Goal: Task Accomplishment & Management: Use online tool/utility

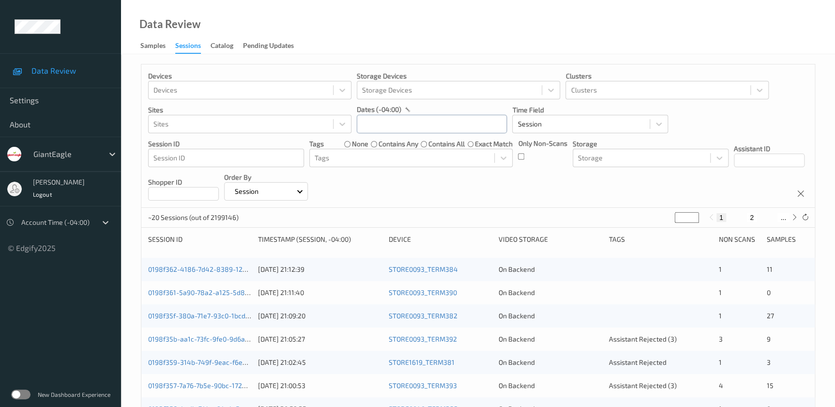
click at [394, 127] on input "text" at bounding box center [432, 124] width 150 height 18
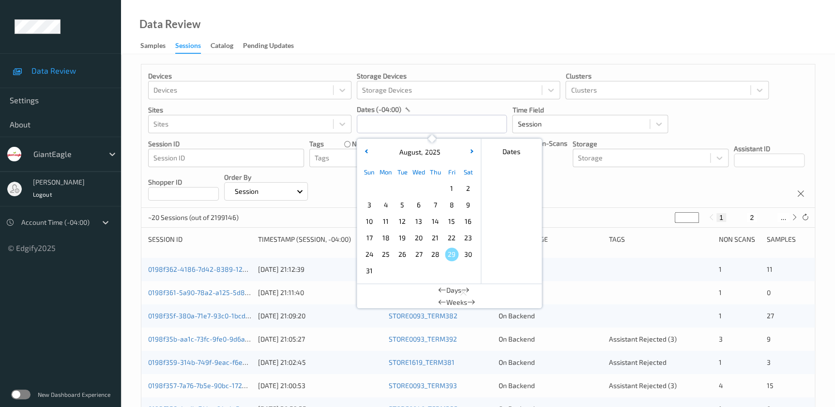
click at [423, 255] on span "27" at bounding box center [419, 254] width 14 height 14
type input "[DATE] 00:00 -> [DATE] 23:59"
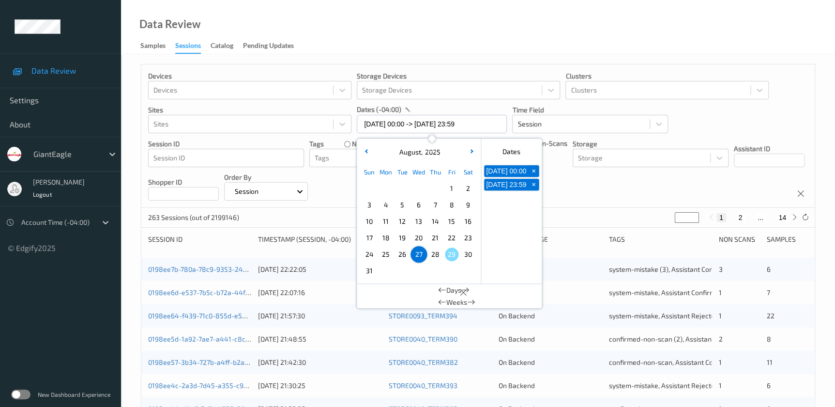
drag, startPoint x: 683, startPoint y: 217, endPoint x: 670, endPoint y: 220, distance: 13.3
click at [670, 220] on div "263 Sessions (out of 2199146) * 1 2 ... 14" at bounding box center [477, 217] width 673 height 19
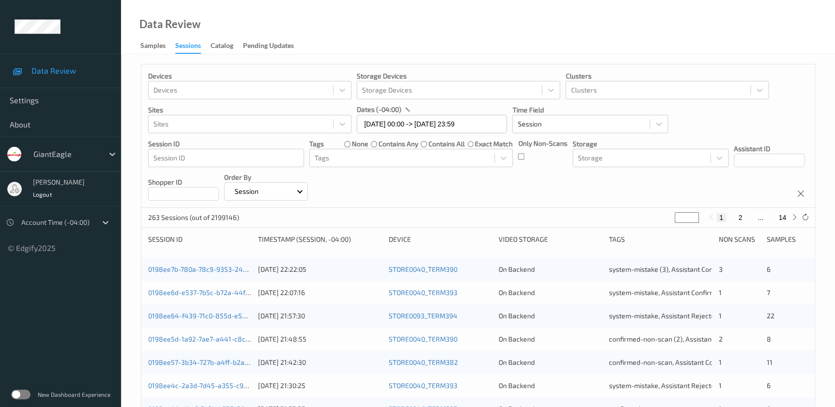
type input "*"
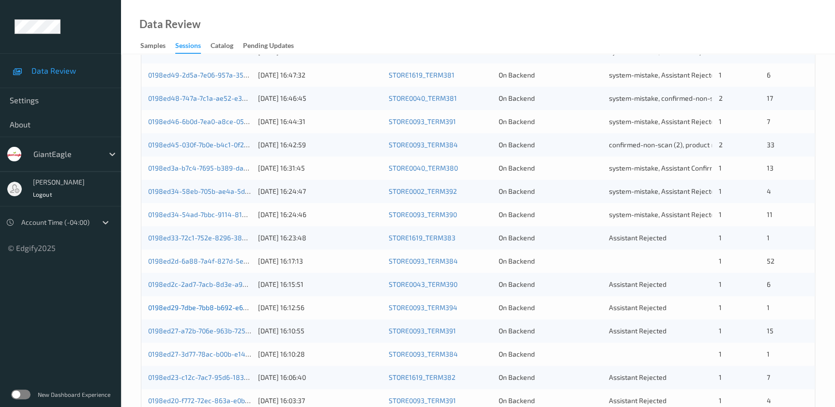
type input "*"
click at [238, 305] on link "0198ed29-7dbe-7bb8-b692-e6e5cea9a6b0" at bounding box center [214, 307] width 133 height 8
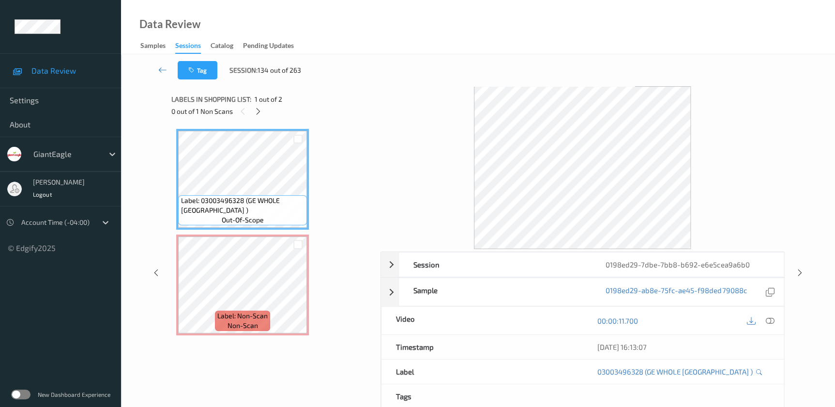
click at [769, 312] on div "00:00:11.700" at bounding box center [682, 320] width 201 height 28
click at [766, 317] on icon at bounding box center [769, 320] width 9 height 9
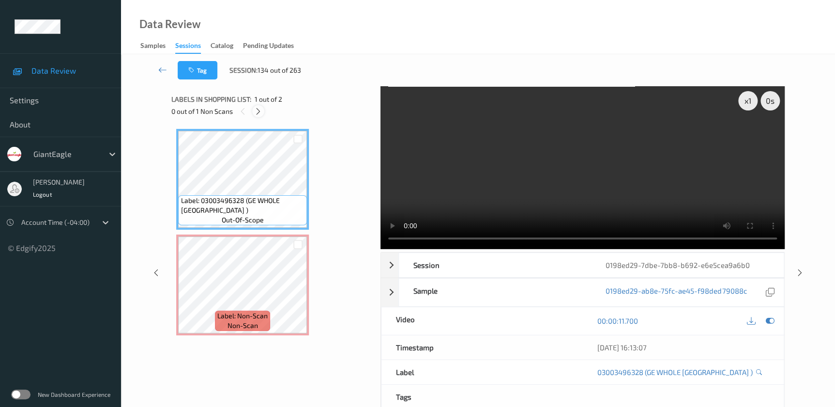
click at [258, 111] on icon at bounding box center [258, 111] width 8 height 9
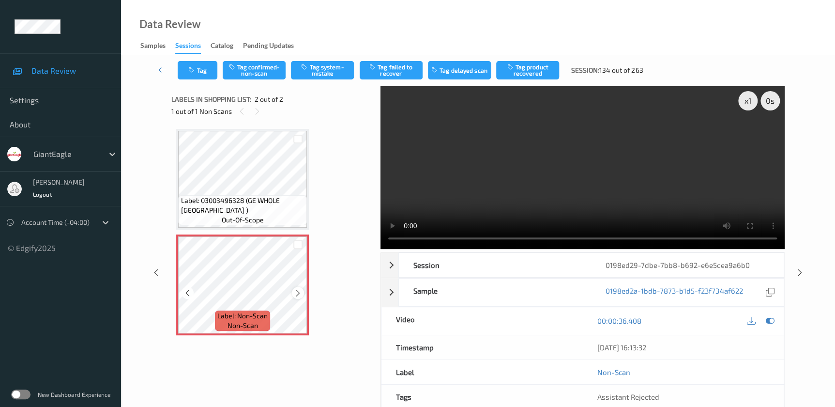
click at [295, 293] on icon at bounding box center [298, 292] width 8 height 9
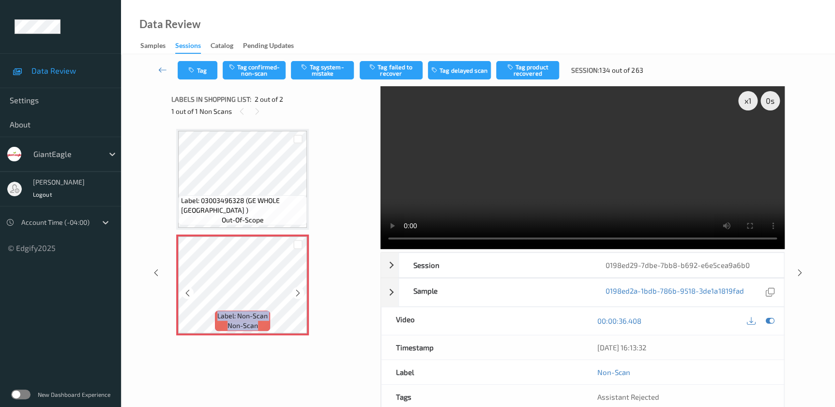
click at [295, 293] on icon at bounding box center [298, 292] width 8 height 9
click at [627, 197] on video at bounding box center [582, 167] width 404 height 163
click at [319, 70] on button "Tag system-mistake" at bounding box center [322, 70] width 63 height 18
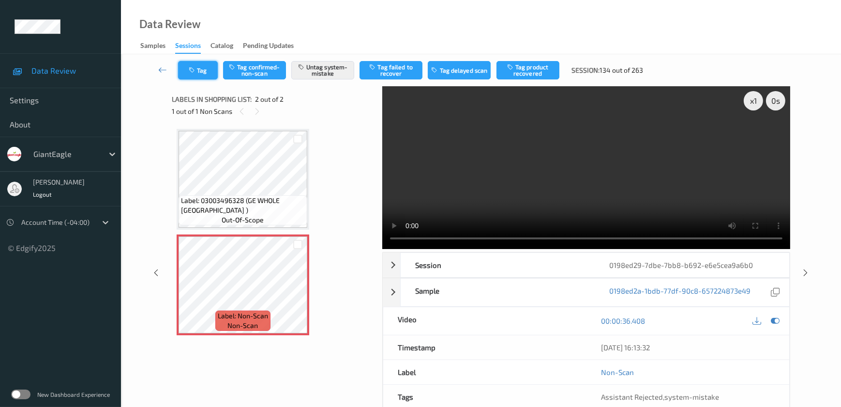
click at [198, 71] on button "Tag" at bounding box center [198, 70] width 40 height 18
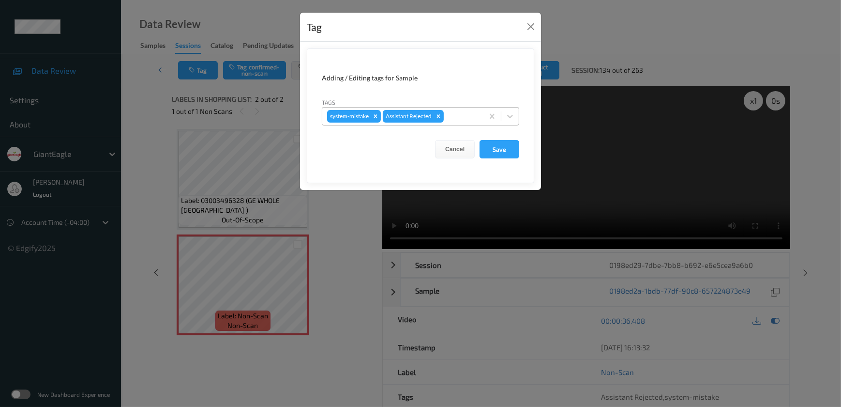
click at [469, 117] on div at bounding box center [462, 116] width 33 height 12
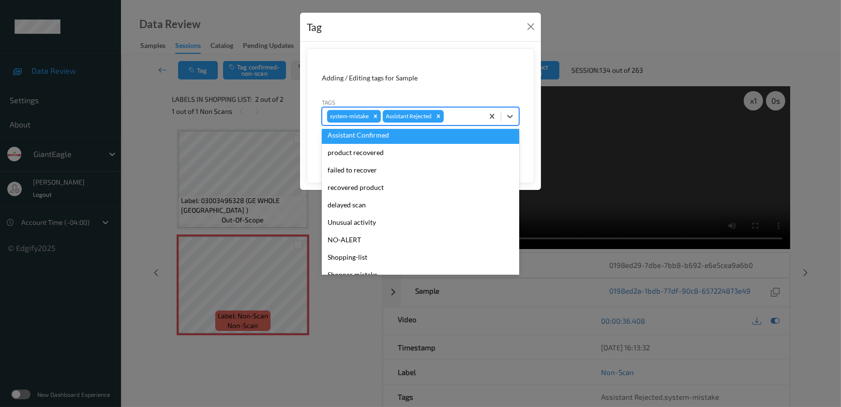
scroll to position [85, 0]
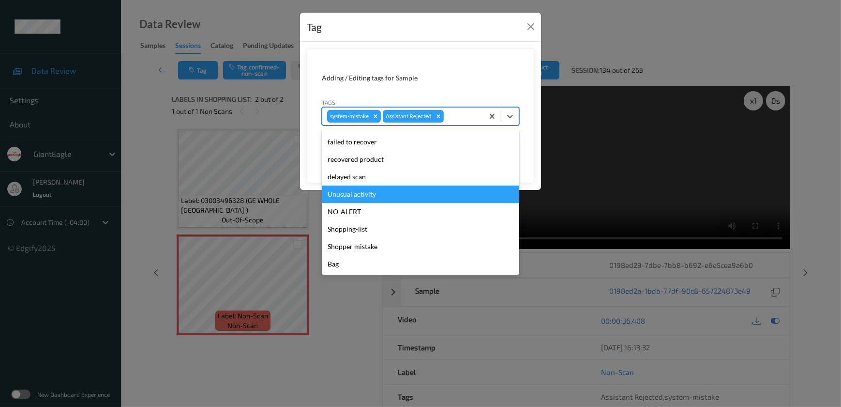
click at [384, 192] on div "Unusual activity" at bounding box center [420, 193] width 197 height 17
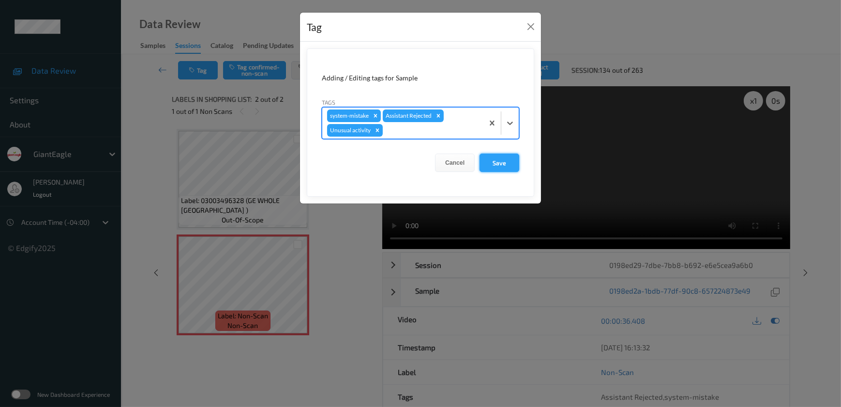
click at [486, 158] on button "Save" at bounding box center [500, 162] width 40 height 18
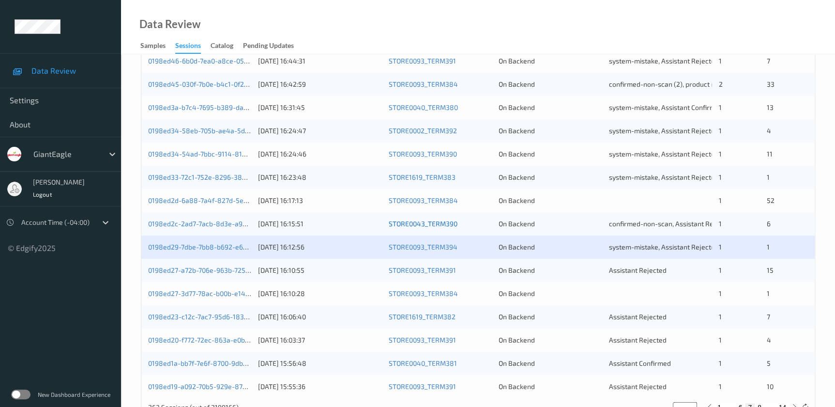
scroll to position [310, 0]
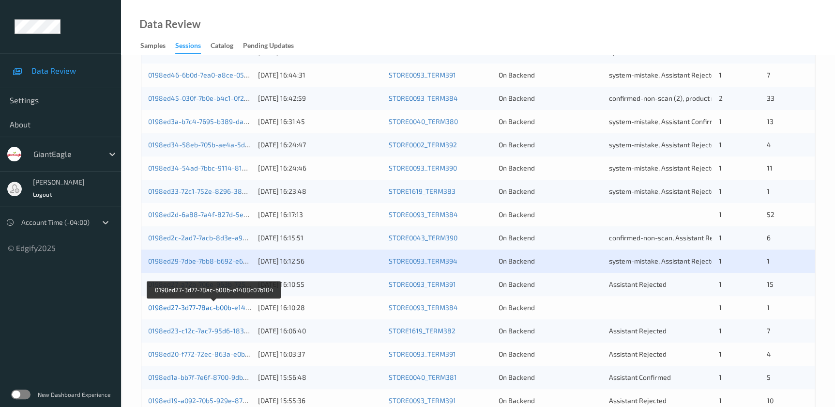
click at [223, 307] on link "0198ed27-3d77-78ac-b00b-e1488c07b104" at bounding box center [214, 307] width 132 height 8
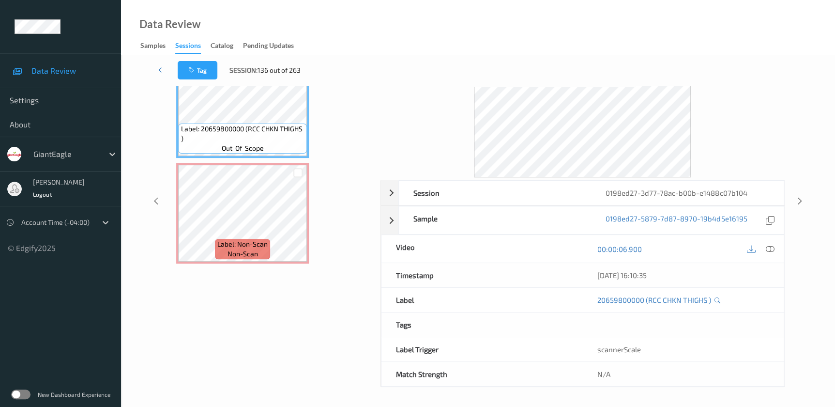
scroll to position [71, 0]
click at [769, 247] on icon at bounding box center [769, 249] width 9 height 9
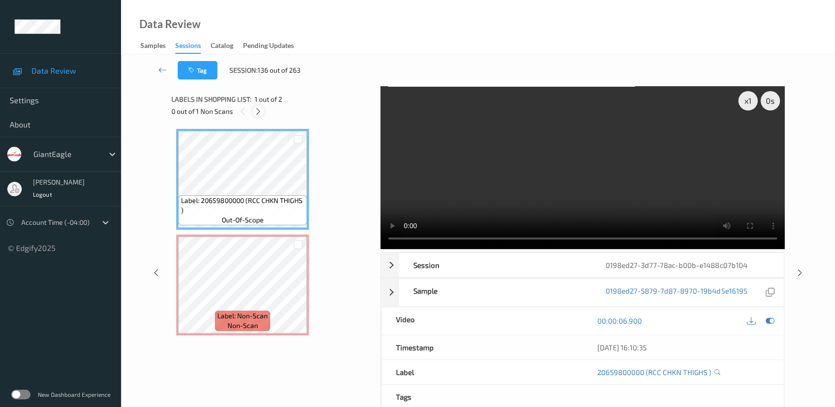
click at [257, 111] on icon at bounding box center [258, 111] width 8 height 9
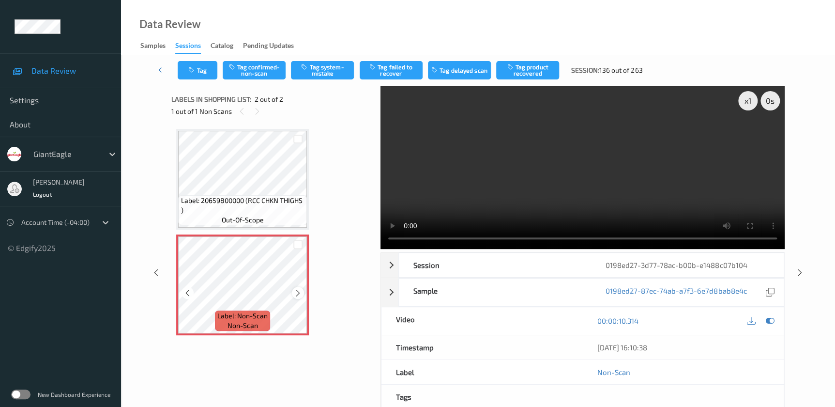
click at [300, 289] on icon at bounding box center [298, 292] width 8 height 9
click at [581, 196] on video at bounding box center [582, 167] width 404 height 163
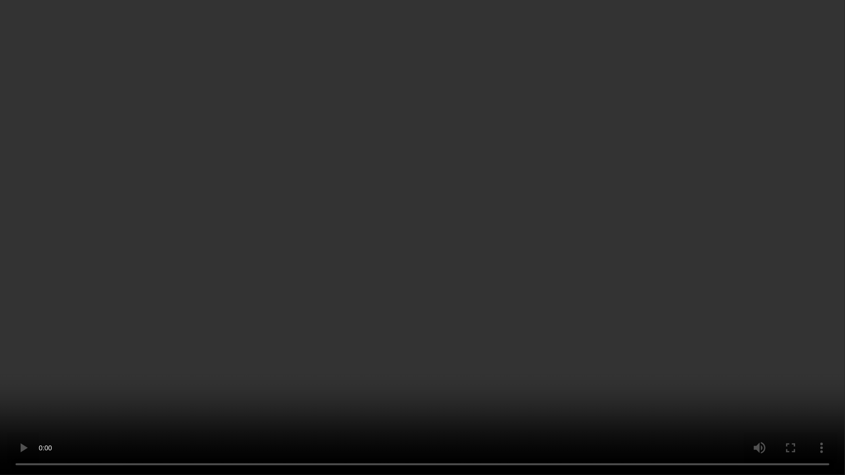
click at [567, 274] on video at bounding box center [422, 237] width 845 height 475
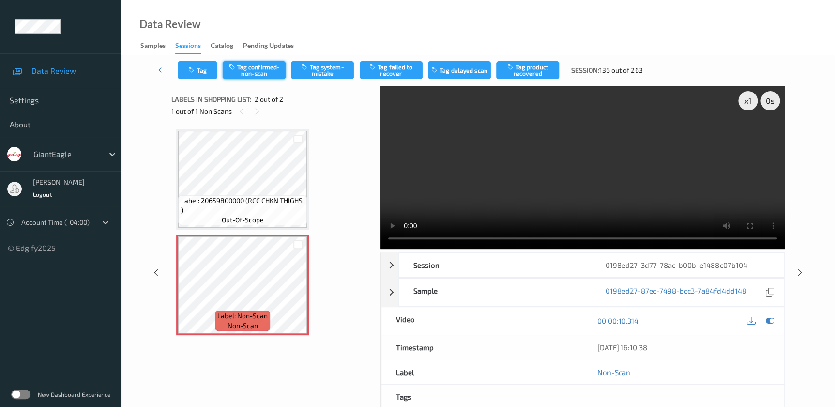
click at [246, 69] on button "Tag confirmed-non-scan" at bounding box center [254, 70] width 63 height 18
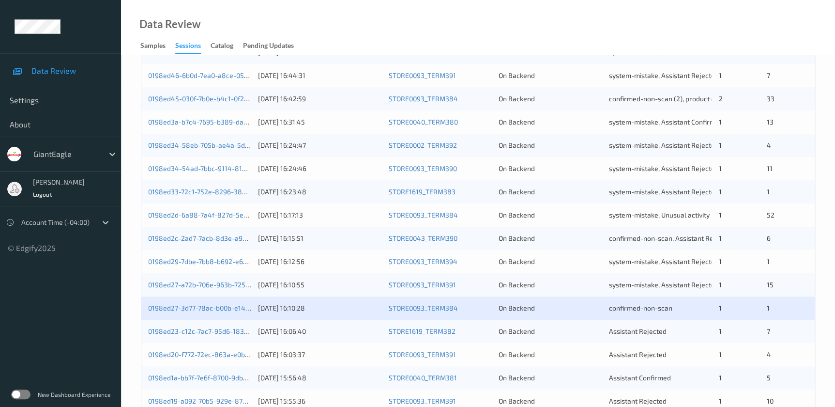
scroll to position [310, 0]
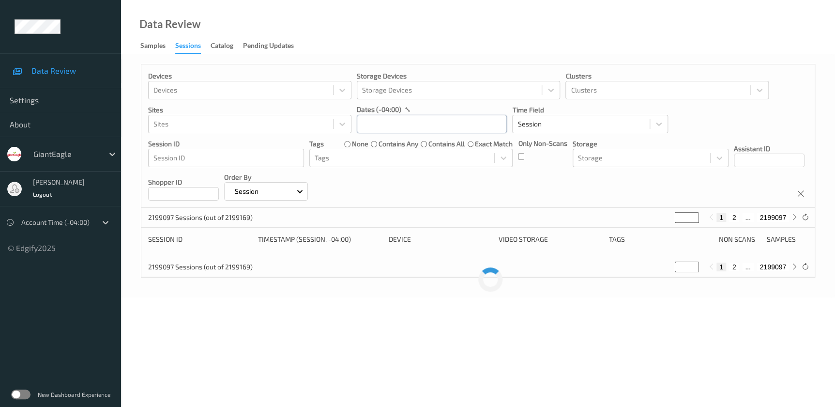
click at [378, 121] on input "text" at bounding box center [432, 124] width 150 height 18
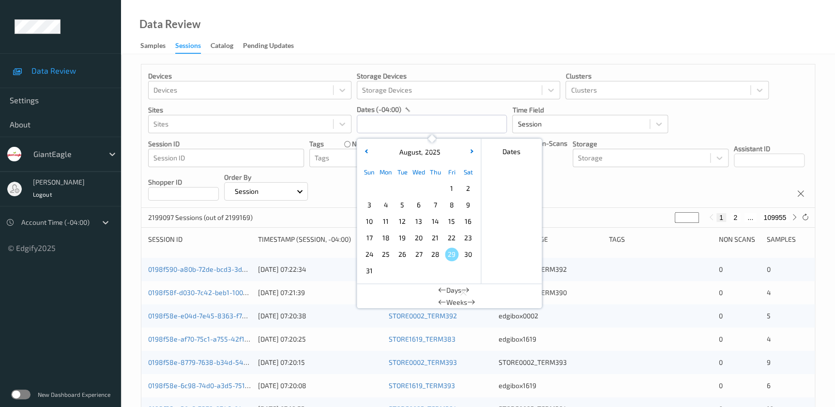
click at [419, 253] on span "27" at bounding box center [419, 254] width 14 height 14
type input "[DATE] 00:00 -> [DATE] 23:59"
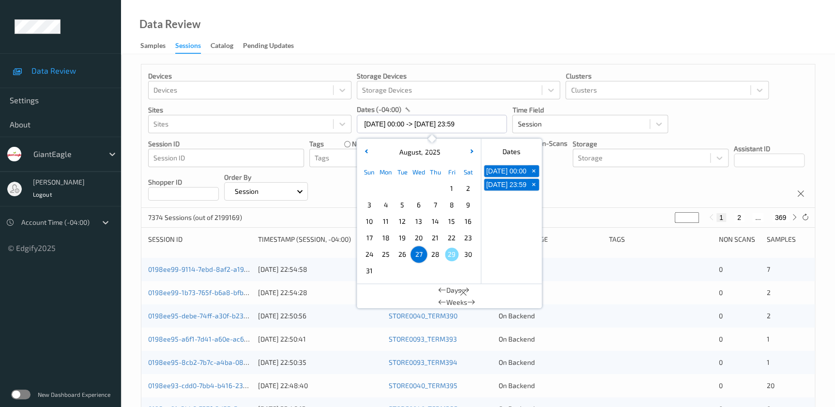
click at [403, 28] on div "Data Review Samples Sessions Catalog Pending Updates" at bounding box center [478, 27] width 714 height 54
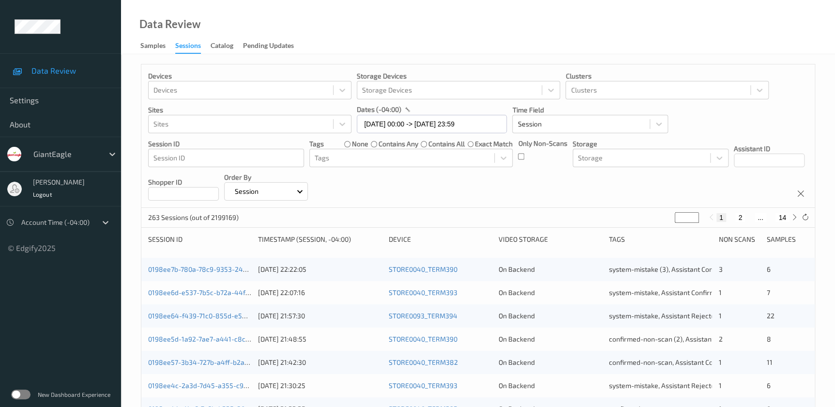
drag, startPoint x: 686, startPoint y: 216, endPoint x: 668, endPoint y: 224, distance: 19.3
click at [668, 224] on div "263 Sessions (out of 2199169) * 1 2 ... 14" at bounding box center [477, 217] width 673 height 19
type input "*"
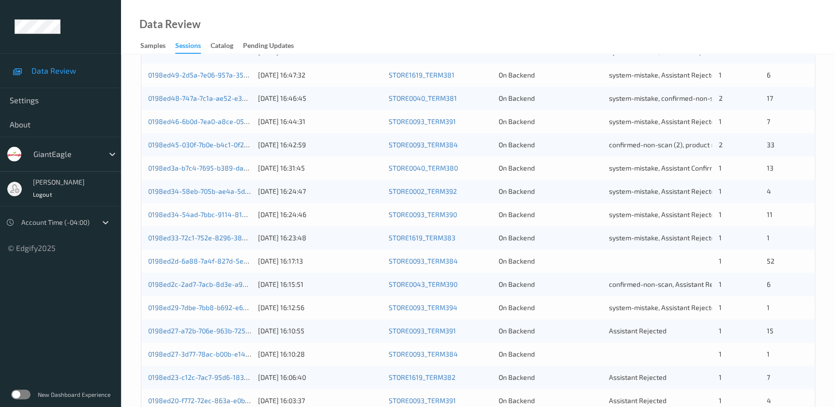
scroll to position [354, 0]
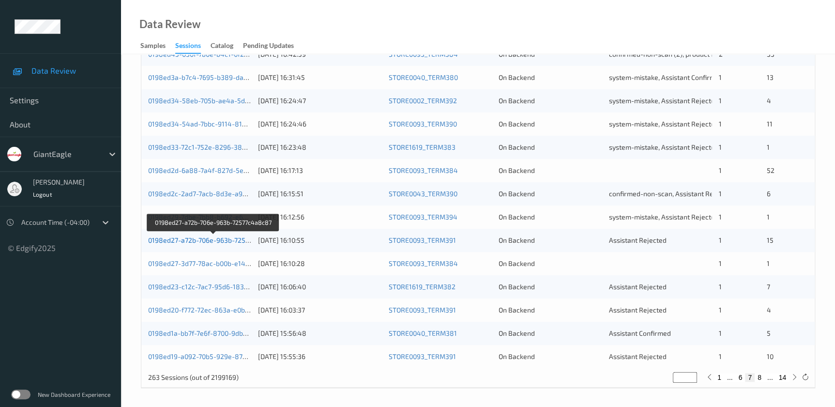
type input "*"
click at [241, 238] on link "0198ed27-a72b-706e-963b-72577c4a8c87" at bounding box center [213, 240] width 131 height 8
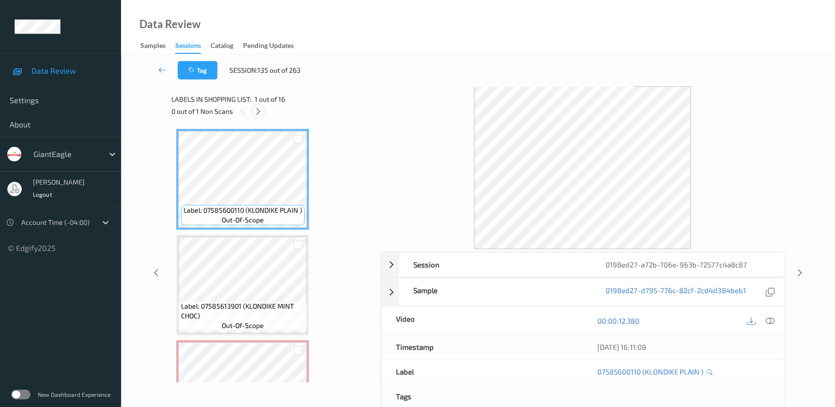
click at [259, 110] on icon at bounding box center [258, 111] width 8 height 9
